Goal: Information Seeking & Learning: Learn about a topic

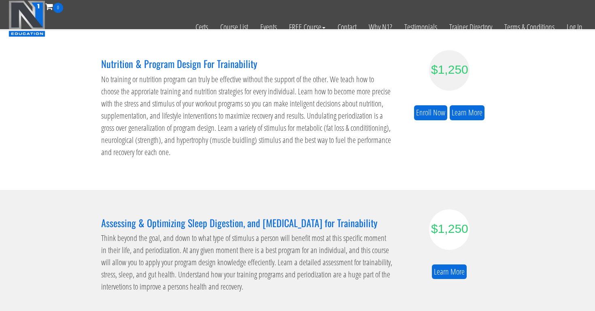
scroll to position [216, 0]
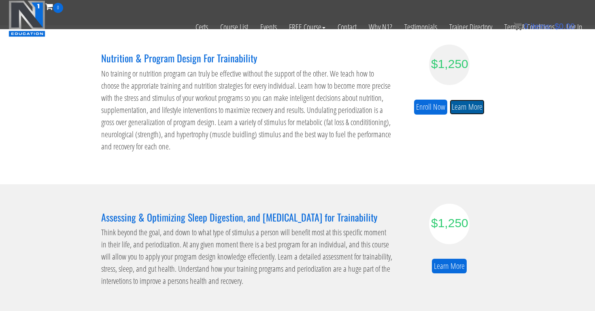
click at [470, 111] on link "Learn More" at bounding box center [467, 107] width 35 height 15
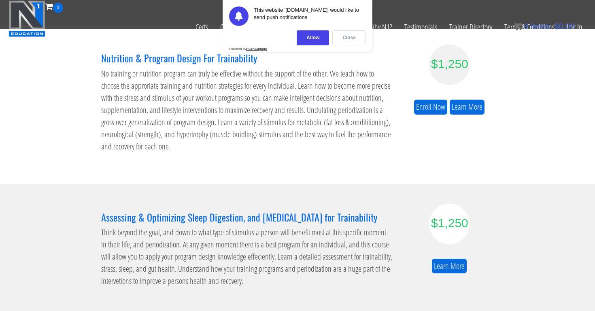
click at [350, 41] on div "Close" at bounding box center [349, 37] width 34 height 15
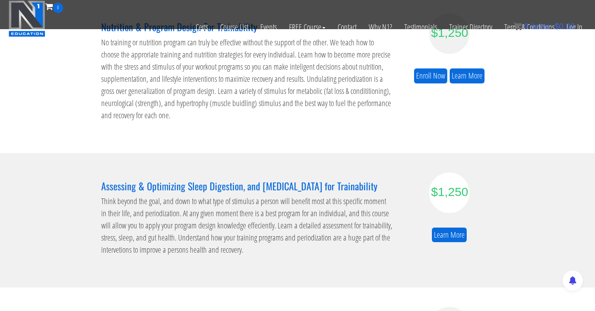
scroll to position [258, 0]
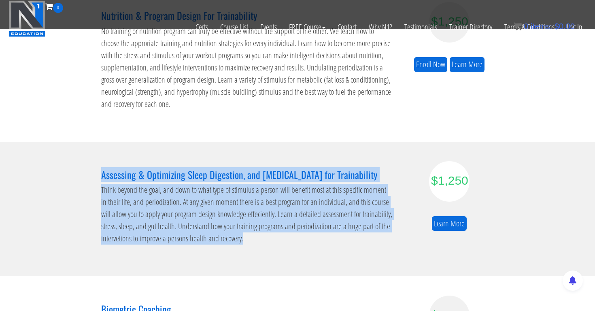
drag, startPoint x: 102, startPoint y: 174, endPoint x: 262, endPoint y: 248, distance: 176.4
click at [262, 248] on div "Assessing & Optimizing Sleep Digestion, and Stress Management for Trainability …" at bounding box center [247, 209] width 304 height 96
copy div "Assessing & Optimizing Sleep Digestion, and Stress Management for Trainability …"
click at [459, 220] on link "Learn More" at bounding box center [449, 223] width 35 height 15
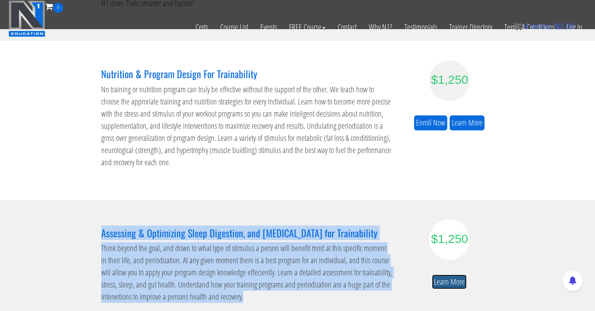
scroll to position [198, 0]
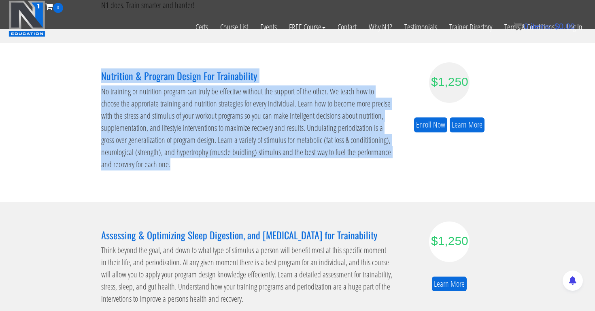
drag, startPoint x: 173, startPoint y: 166, endPoint x: 96, endPoint y: 77, distance: 118.0
click at [96, 77] on div "Nutrition & Program Design For Trainability No training or nutrition program ca…" at bounding box center [247, 122] width 304 height 120
copy div "Nutrition & Program Design For Trainability No training or nutrition program ca…"
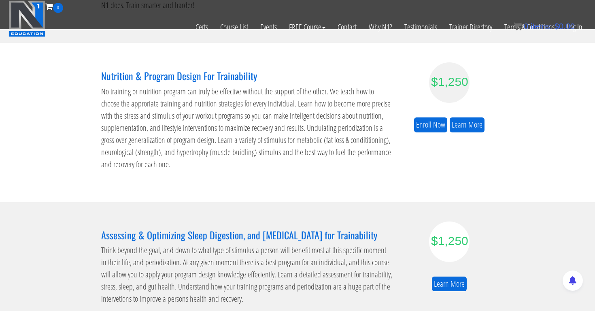
click at [284, 232] on h3 "Assessing & Optimizing Sleep Digestion, and Stress Management for Trainability" at bounding box center [247, 235] width 292 height 11
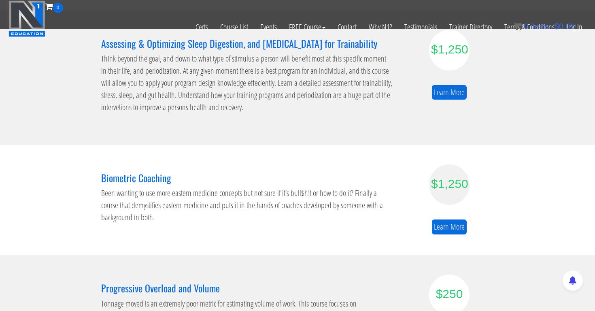
scroll to position [391, 0]
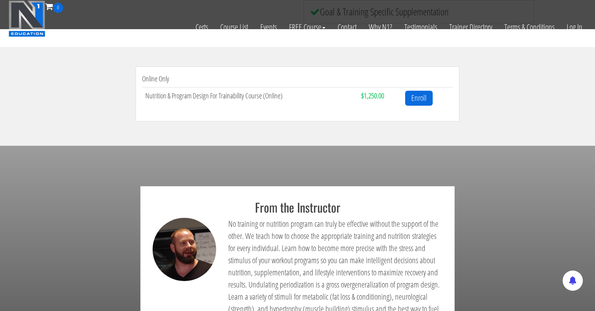
scroll to position [260, 0]
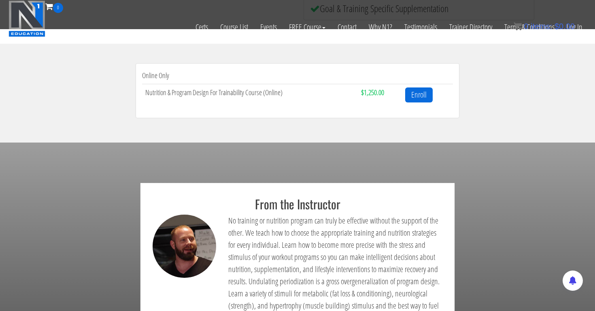
click at [254, 93] on td "Nutrition & Program Design For Trainability Course (Online)" at bounding box center [250, 94] width 216 height 21
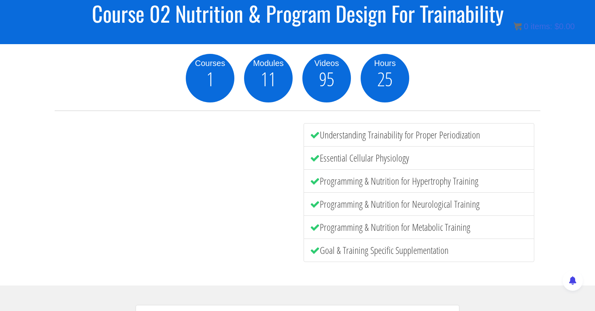
scroll to position [76, 0]
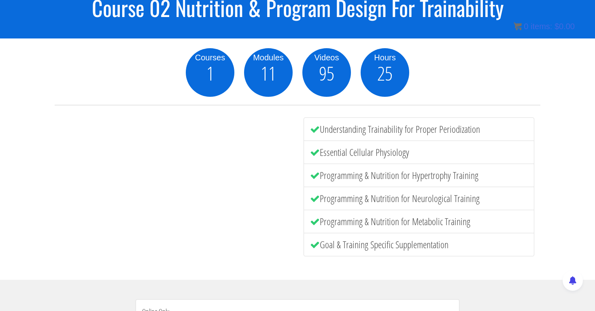
drag, startPoint x: 461, startPoint y: 245, endPoint x: 303, endPoint y: 123, distance: 199.7
click at [304, 123] on ul "Understanding Trainability for Proper Periodization Essential Cellular Physiolo…" at bounding box center [419, 186] width 231 height 139
copy ul "Understanding Trainability for Proper Periodization Essential Cellular Physiolo…"
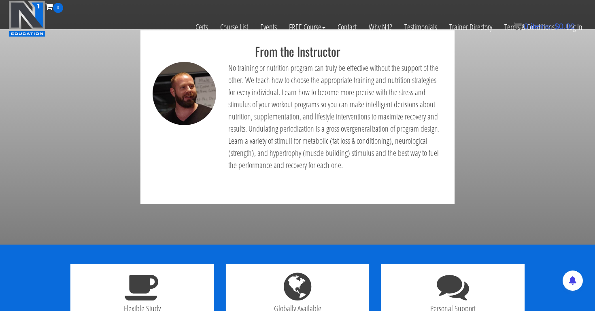
scroll to position [411, 0]
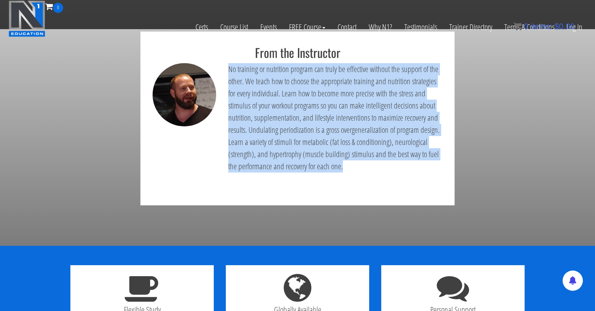
drag, startPoint x: 345, startPoint y: 166, endPoint x: 221, endPoint y: 66, distance: 159.2
click at [221, 66] on div "No training or nutrition program can truly be effective without the support of …" at bounding box center [298, 131] width 302 height 136
copy div "No training or nutrition program can truly be effective without the support of …"
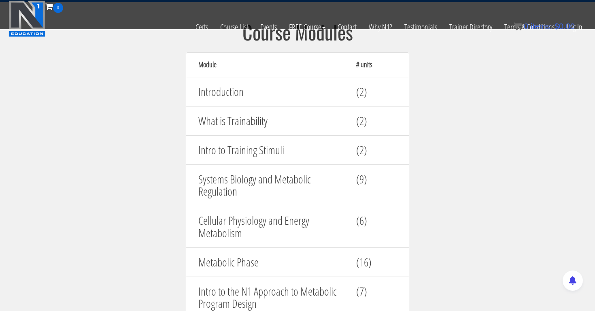
scroll to position [802, 0]
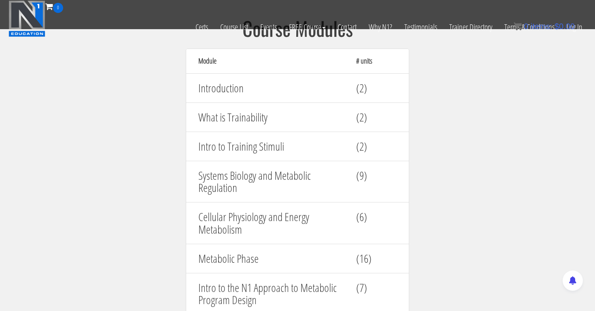
click at [365, 84] on h4 "(2)" at bounding box center [376, 88] width 40 height 13
click at [221, 111] on h4 "What is Trainability" at bounding box center [271, 117] width 146 height 13
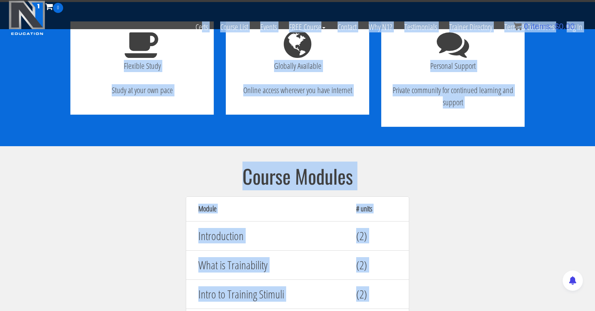
scroll to position [645, 0]
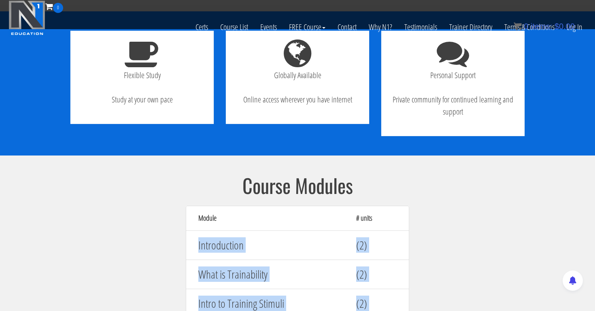
drag, startPoint x: 245, startPoint y: 273, endPoint x: 195, endPoint y: 241, distance: 59.5
copy div "Introduction (2) What is Trainability (2) Intro to Training Stimuli (2) Systems…"
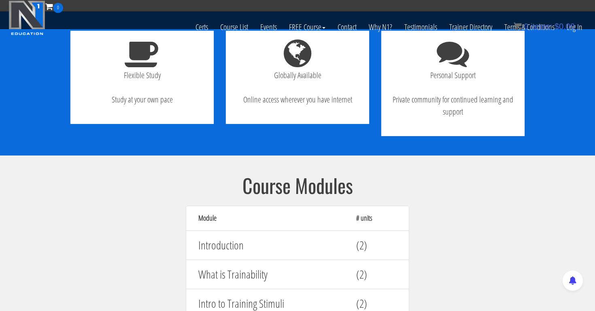
click at [222, 241] on h4 "Introduction" at bounding box center [271, 245] width 146 height 13
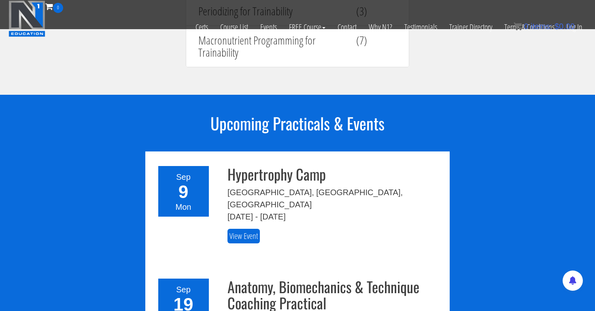
scroll to position [1120, 0]
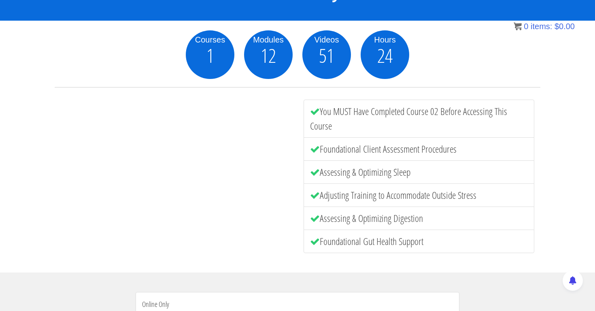
scroll to position [117, 0]
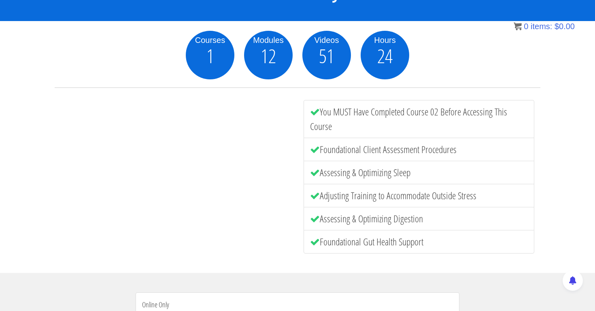
drag, startPoint x: 321, startPoint y: 149, endPoint x: 435, endPoint y: 248, distance: 150.7
click at [435, 248] on ul "You MUST Have Completed Course 02 Before Accessing This Course Foundational Cli…" at bounding box center [419, 176] width 231 height 153
copy ul "Foundational Client Assessment Procedures Assessing & Optimizing Sleep Adjustin…"
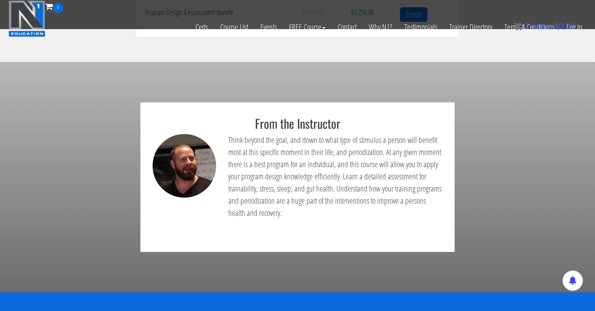
scroll to position [432, 0]
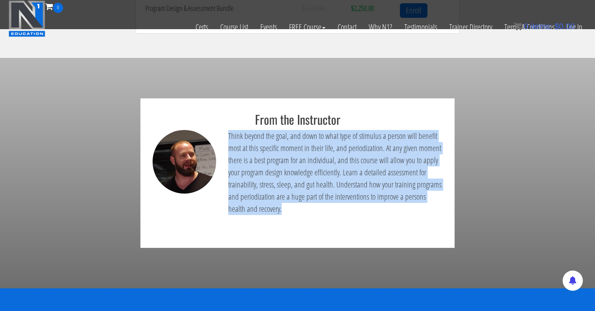
drag, startPoint x: 269, startPoint y: 211, endPoint x: 227, endPoint y: 130, distance: 90.9
click at [227, 130] on div "Think beyond the goal, and down to what type of stimulus a person will benefit …" at bounding box center [335, 186] width 227 height 112
copy p "Think beyond the goal, and down to what type of stimulus a person will benefit …"
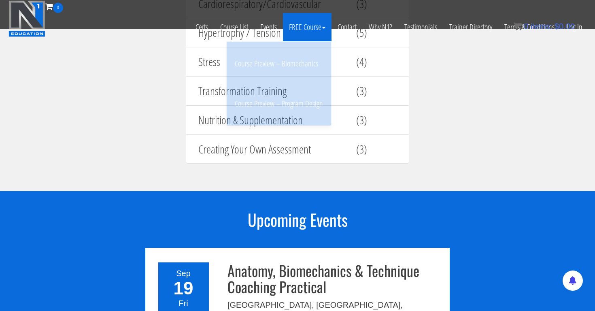
scroll to position [1056, 0]
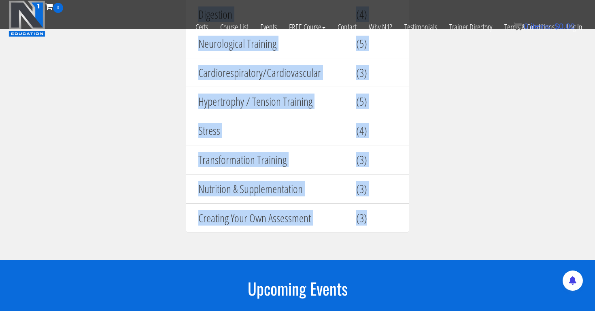
drag, startPoint x: 245, startPoint y: 66, endPoint x: 378, endPoint y: 223, distance: 205.1
click at [378, 223] on div "Course Modules Module # units Introduction (8) Systemic Training (4) Sleep (4) …" at bounding box center [297, 34] width 243 height 413
copy div "Course Modules Module # units Introduction (8) Systemic Training (4) Sleep (4) …"
